Goal: Task Accomplishment & Management: Manage account settings

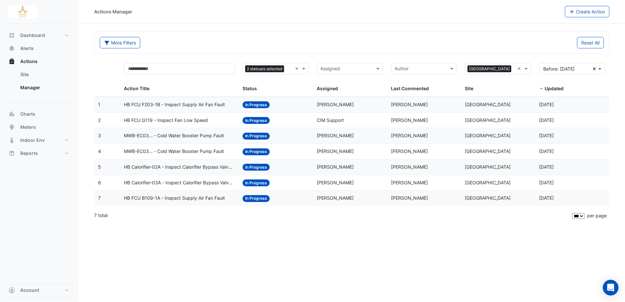
select select "***"
click at [215, 106] on span "HB FCU F203-1B - Inspect Supply Air Fan Fault" at bounding box center [174, 105] width 101 height 8
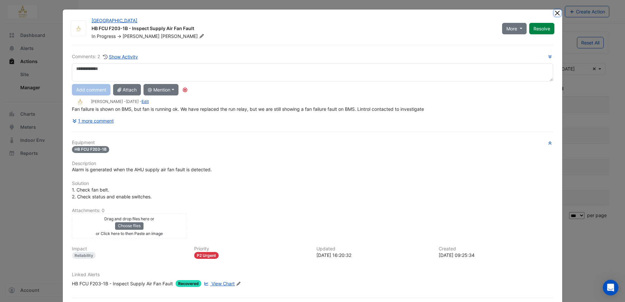
click at [556, 11] on button "Close" at bounding box center [557, 12] width 7 height 7
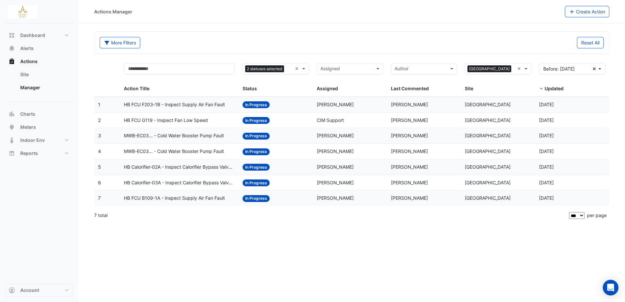
click at [182, 120] on span "HB FCU G119 - Inspect Fan Low Speed" at bounding box center [166, 121] width 84 height 8
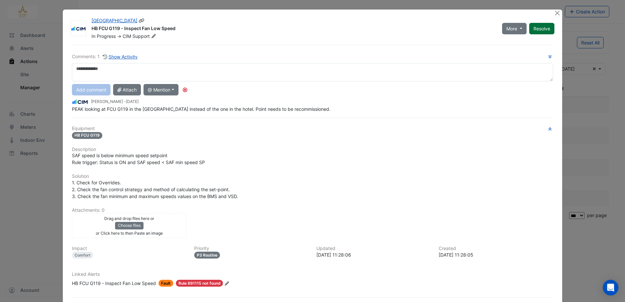
click at [540, 27] on button "Resolve" at bounding box center [541, 28] width 25 height 11
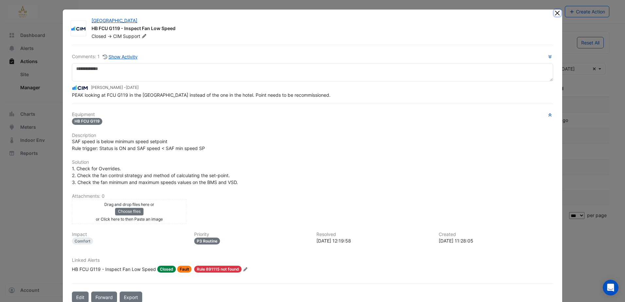
click at [555, 14] on button "Close" at bounding box center [557, 12] width 7 height 7
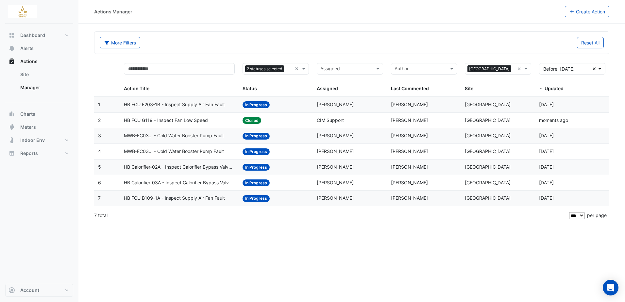
click at [198, 134] on span "MWB-EC03... - Cold Water Booster Pump Fault" at bounding box center [174, 136] width 100 height 8
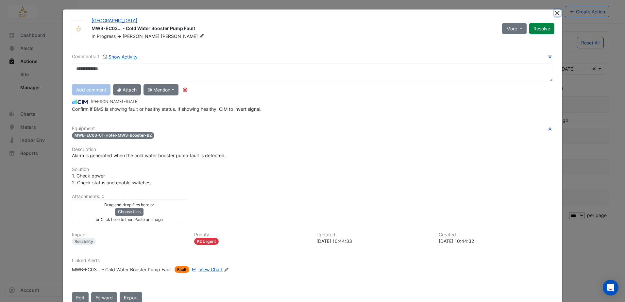
drag, startPoint x: 554, startPoint y: 11, endPoint x: 525, endPoint y: 11, distance: 29.1
click at [554, 11] on button "Close" at bounding box center [557, 12] width 7 height 7
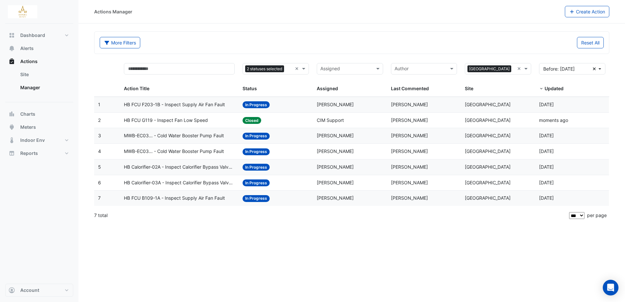
click at [172, 196] on span "HB FCU B109-1A - Inspect Supply Air Fan Fault" at bounding box center [174, 198] width 101 height 8
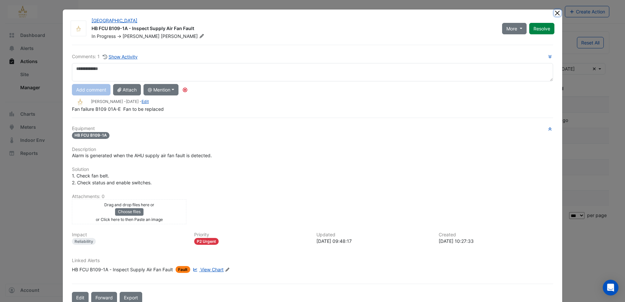
click at [554, 13] on button "Close" at bounding box center [557, 12] width 7 height 7
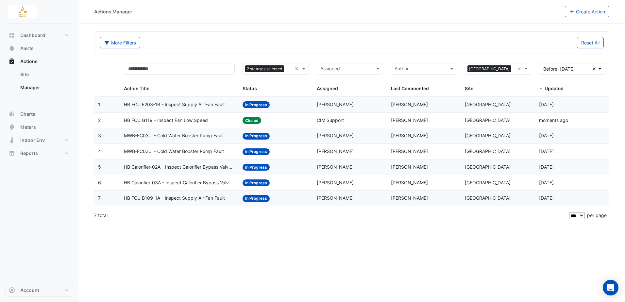
click at [159, 199] on span "HB FCU B109-1A - Inspect Supply Air Fan Fault" at bounding box center [174, 198] width 101 height 8
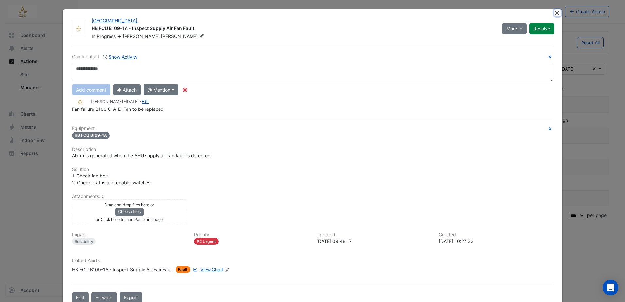
click at [557, 12] on button "Close" at bounding box center [557, 12] width 7 height 7
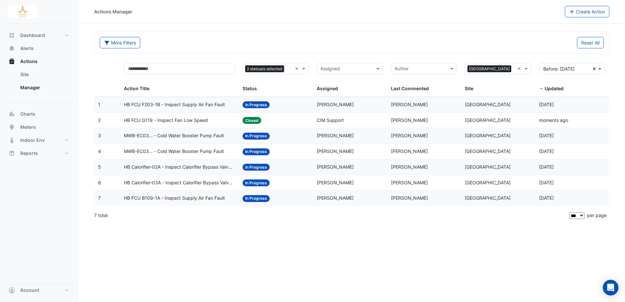
click at [197, 134] on span "MWB-EC03... - Cold Water Booster Pump Fault" at bounding box center [174, 136] width 100 height 8
